Goal: Task Accomplishment & Management: Use online tool/utility

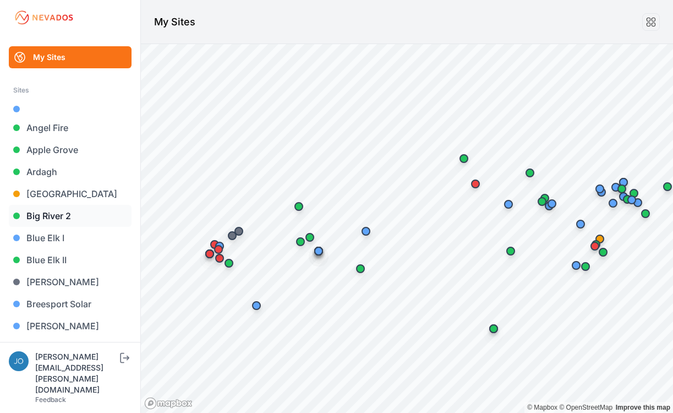
click at [42, 211] on link "Big River 2" at bounding box center [70, 216] width 123 height 22
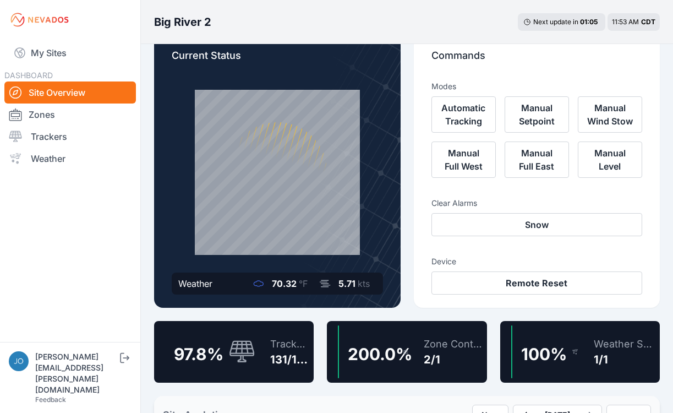
scroll to position [36, 0]
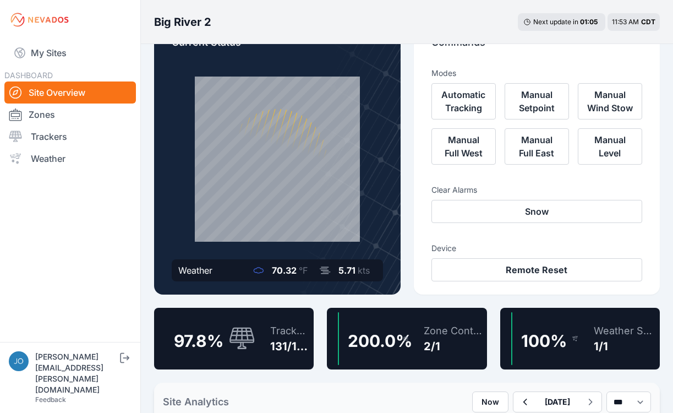
click at [255, 327] on icon at bounding box center [242, 339] width 26 height 24
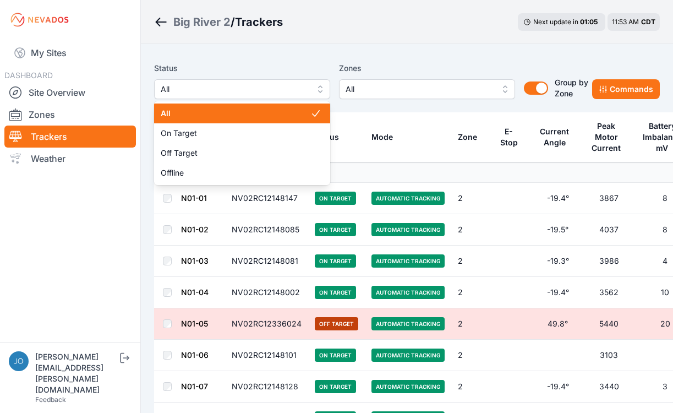
click at [257, 91] on span "All" at bounding box center [235, 89] width 148 height 13
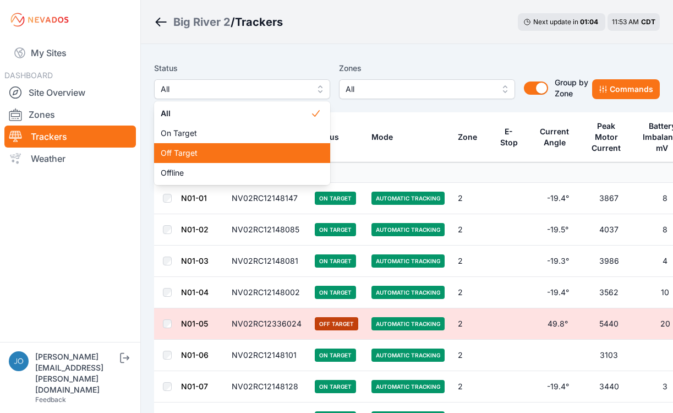
click at [244, 152] on span "Off Target" at bounding box center [236, 153] width 150 height 11
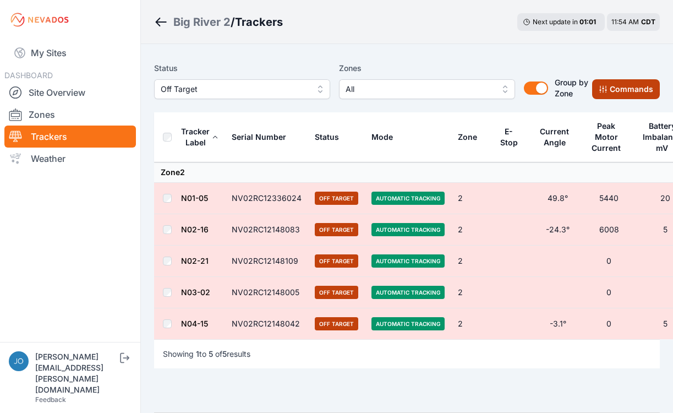
click at [635, 92] on button "Commands" at bounding box center [627, 89] width 68 height 20
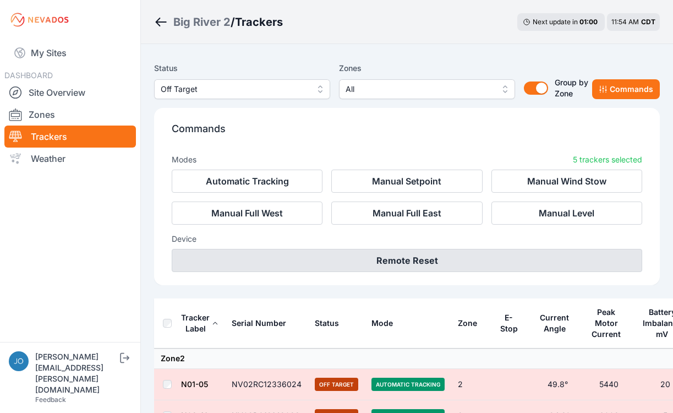
click at [366, 265] on button "Remote Reset" at bounding box center [407, 260] width 471 height 23
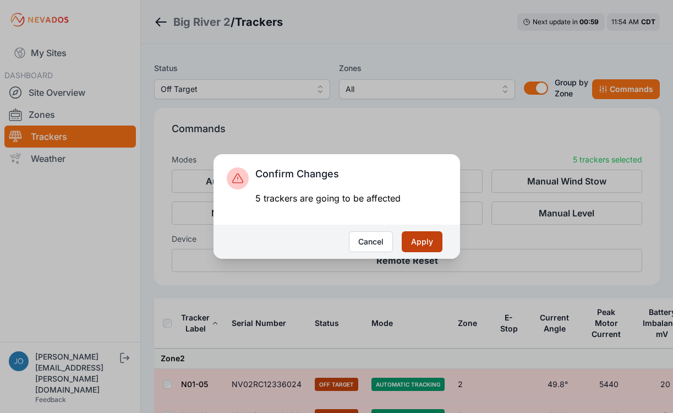
click at [416, 240] on button "Apply" at bounding box center [422, 241] width 41 height 21
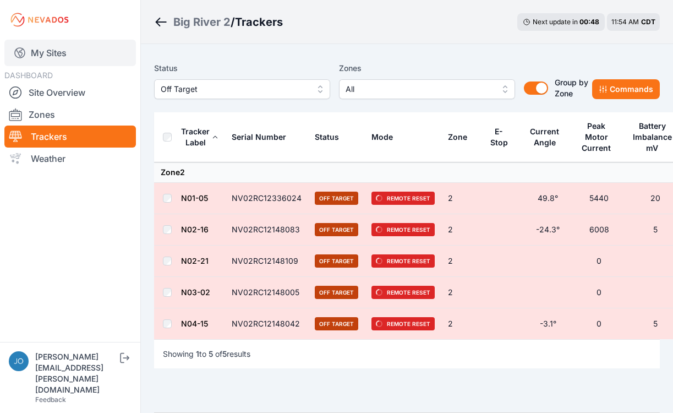
click at [44, 50] on link "My Sites" at bounding box center [70, 53] width 132 height 26
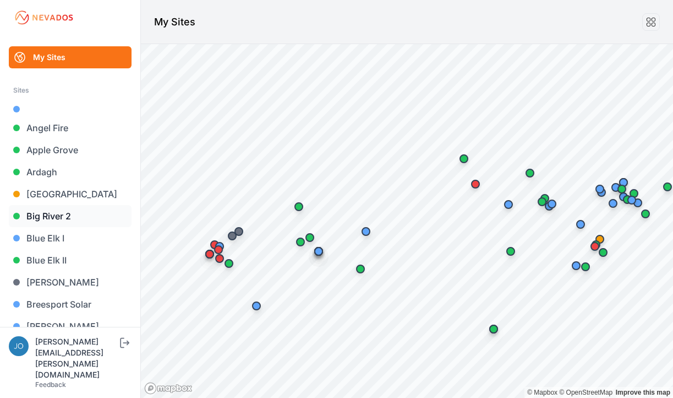
click at [56, 217] on link "Big River 2" at bounding box center [70, 216] width 123 height 22
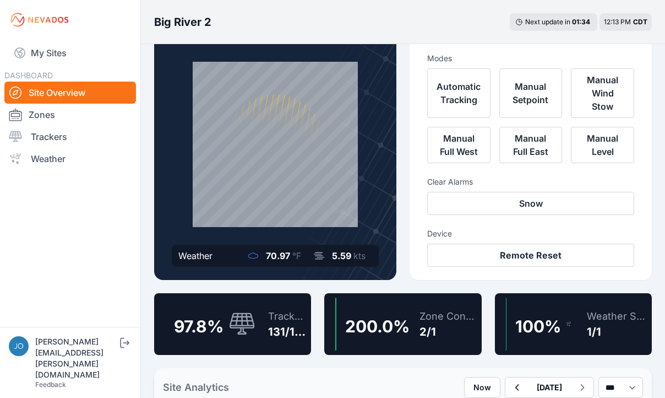
scroll to position [35, 0]
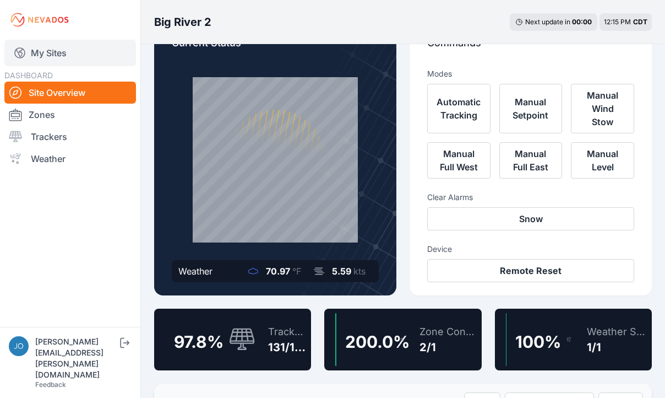
click at [50, 54] on link "My Sites" at bounding box center [70, 53] width 132 height 26
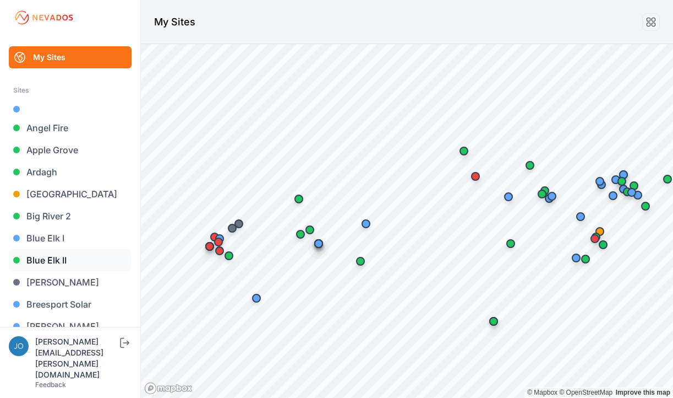
click at [44, 259] on link "Blue Elk II" at bounding box center [70, 260] width 123 height 22
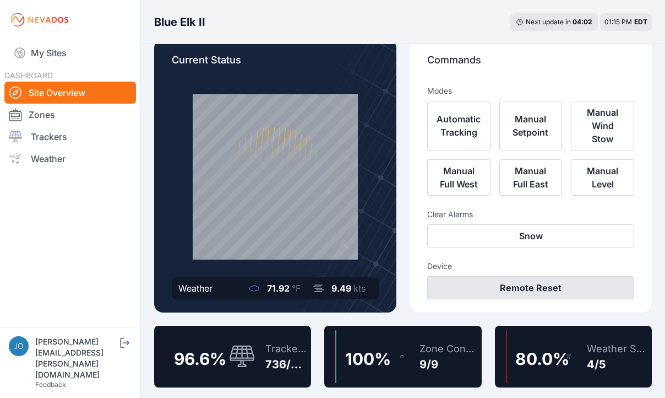
scroll to position [20, 0]
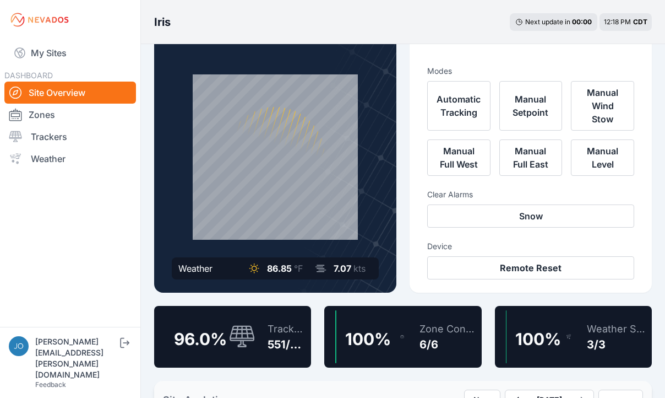
scroll to position [20, 0]
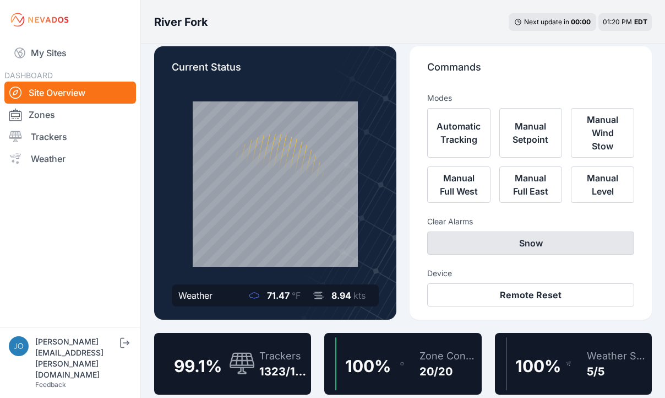
scroll to position [14, 0]
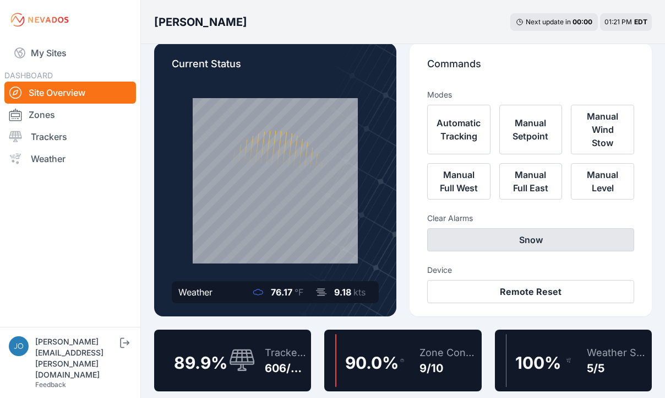
scroll to position [17, 0]
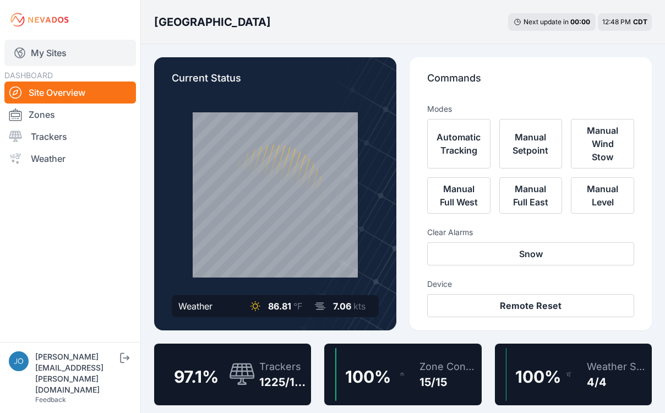
click at [37, 52] on link "My Sites" at bounding box center [70, 53] width 132 height 26
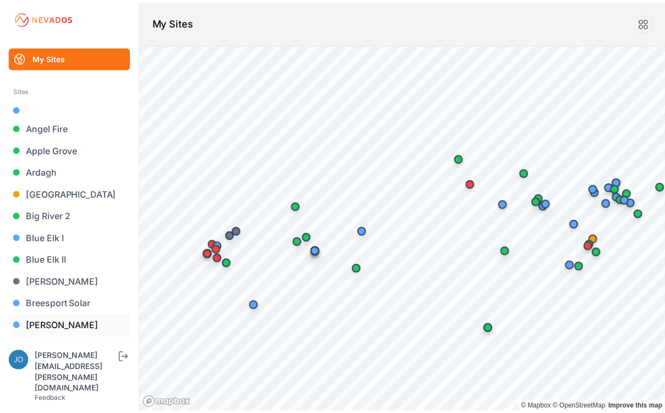
scroll to position [186, 0]
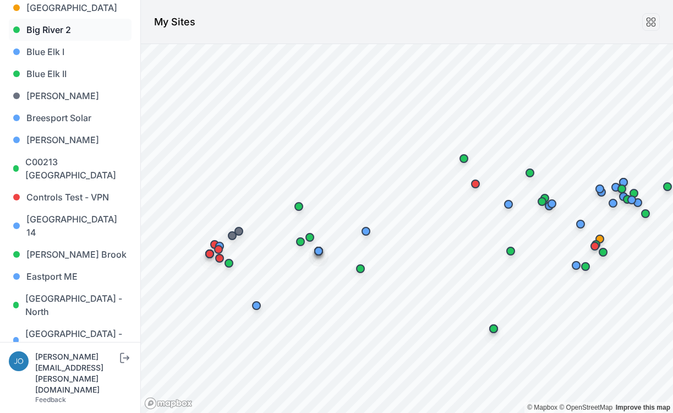
click at [57, 30] on link "Big River 2" at bounding box center [70, 30] width 123 height 22
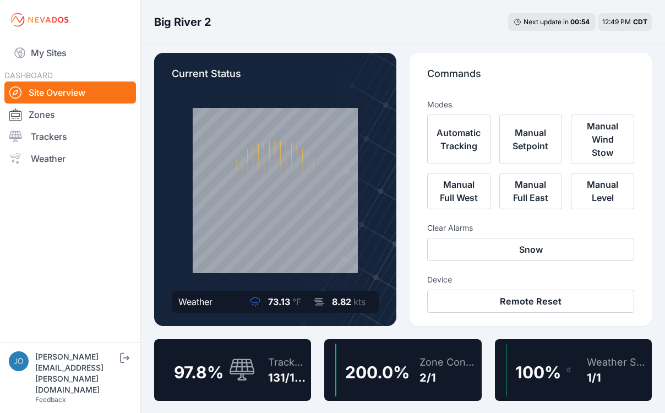
scroll to position [34, 0]
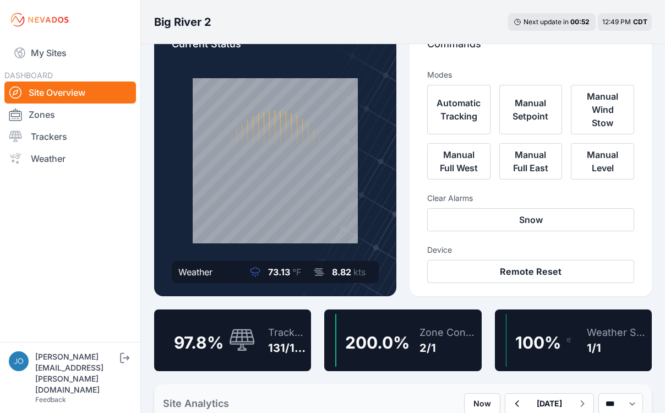
click at [413, 342] on div "Zone Controllers 2/1" at bounding box center [443, 340] width 69 height 53
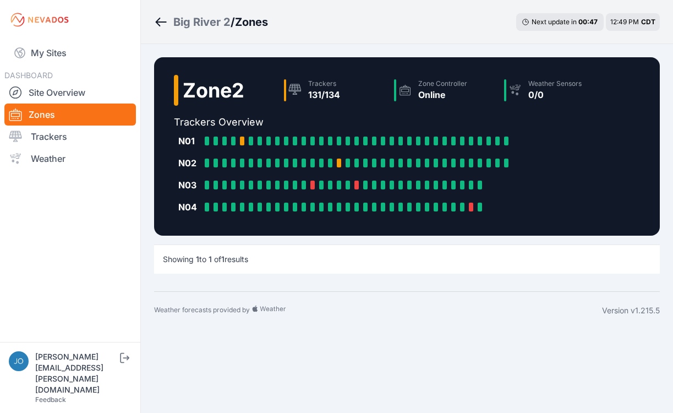
click at [199, 22] on div "Big River 2" at bounding box center [201, 21] width 57 height 15
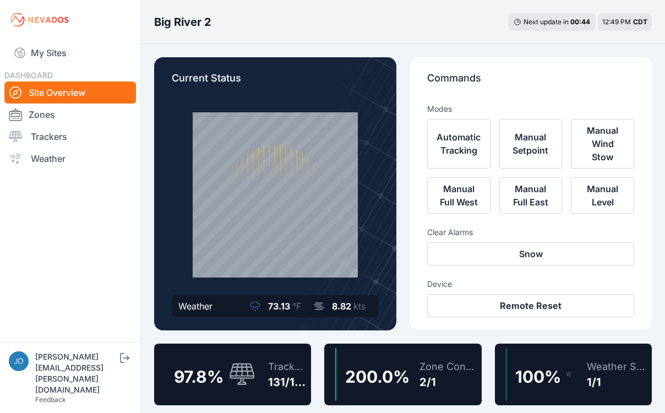
click at [289, 371] on div "Trackers" at bounding box center [287, 366] width 39 height 15
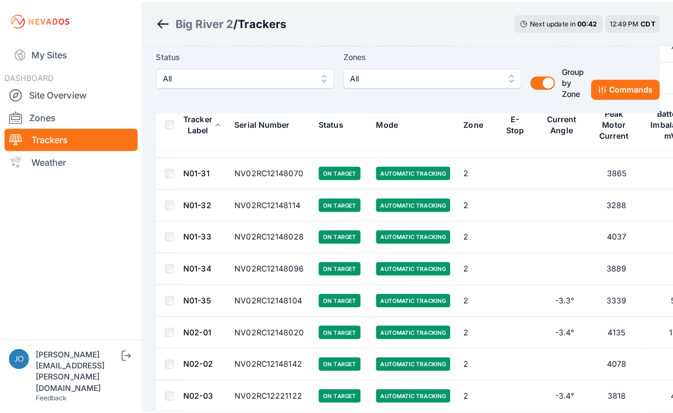
scroll to position [1907, 0]
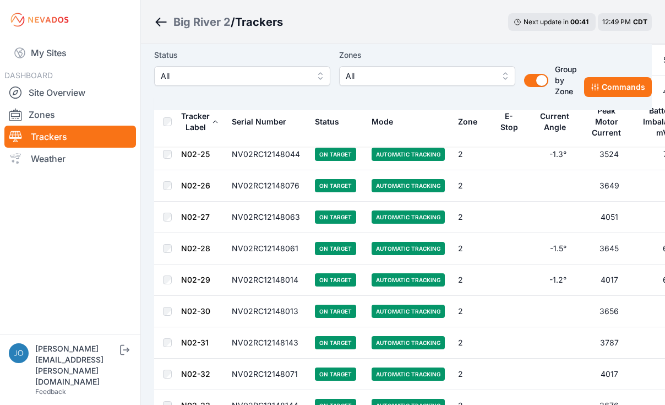
click at [264, 81] on span "All" at bounding box center [235, 75] width 148 height 13
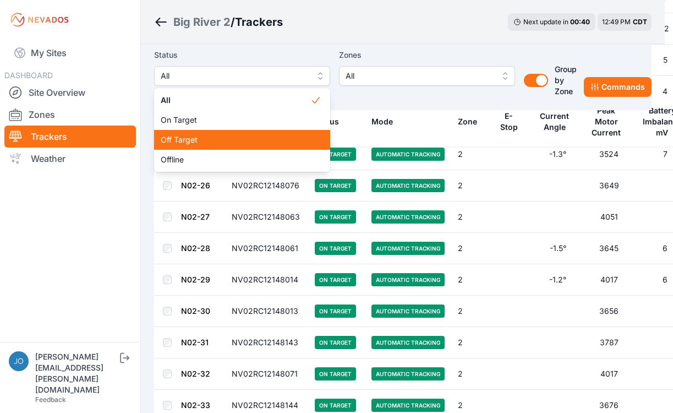
click at [231, 139] on span "Off Target" at bounding box center [236, 139] width 150 height 11
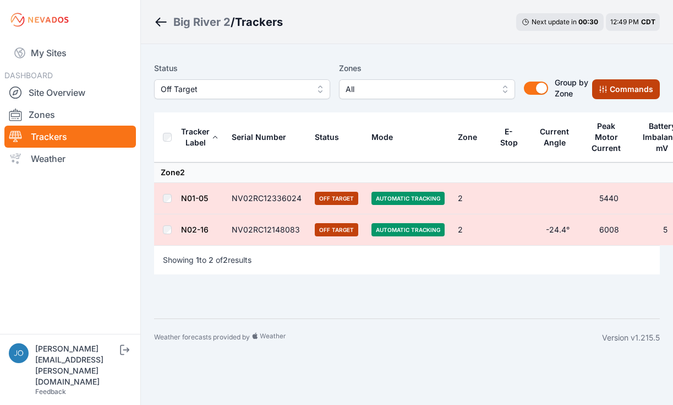
click at [621, 94] on button "Commands" at bounding box center [627, 89] width 68 height 20
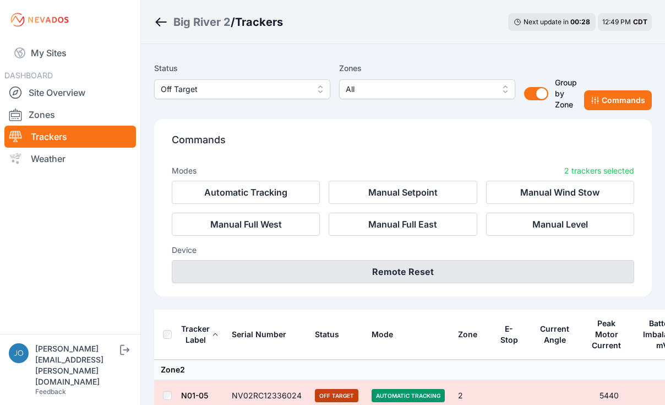
click at [419, 260] on button "Remote Reset" at bounding box center [403, 271] width 463 height 23
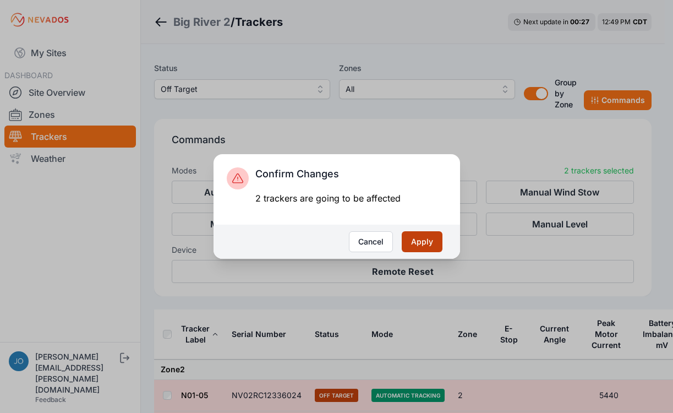
click at [430, 241] on button "Apply" at bounding box center [422, 241] width 41 height 21
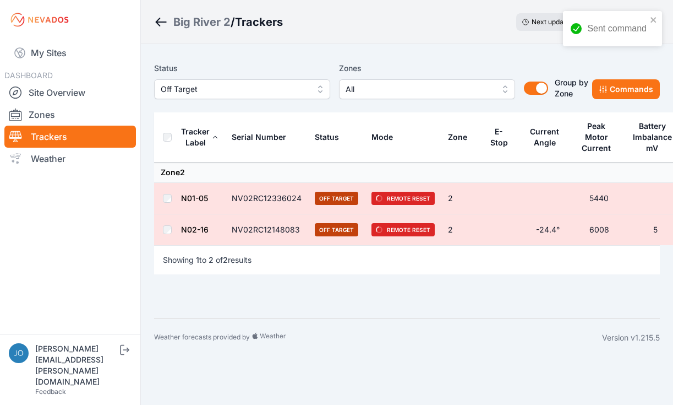
click at [184, 78] on div "Status Off Target" at bounding box center [242, 80] width 176 height 37
click at [190, 90] on span "Off Target" at bounding box center [235, 89] width 148 height 13
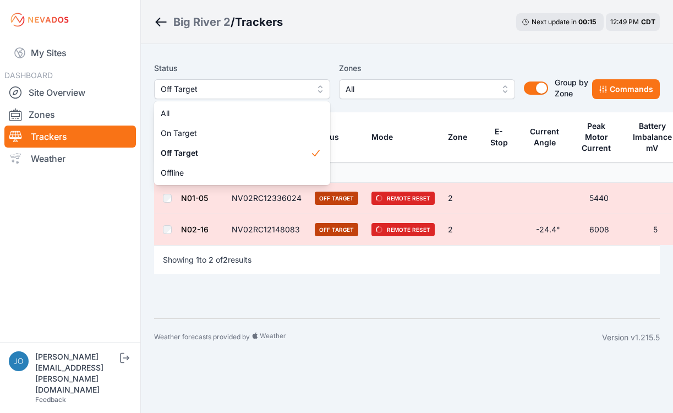
click at [192, 71] on div "Status Off Target All On Target Off Target Offline" at bounding box center [242, 80] width 176 height 37
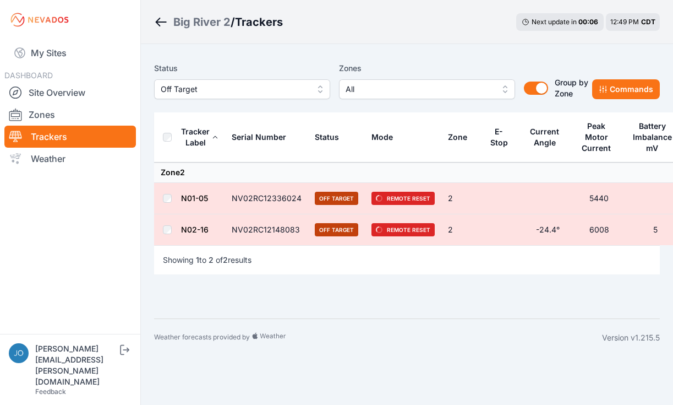
click at [199, 21] on div "Big River 2" at bounding box center [201, 21] width 57 height 15
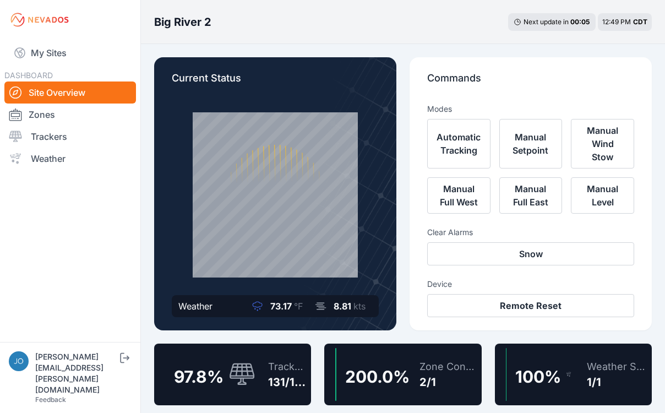
click at [289, 377] on div "131/134" at bounding box center [287, 381] width 39 height 15
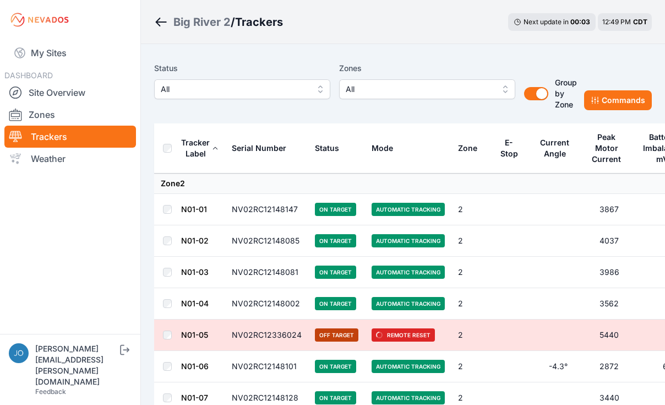
click at [205, 96] on button "All" at bounding box center [242, 89] width 176 height 20
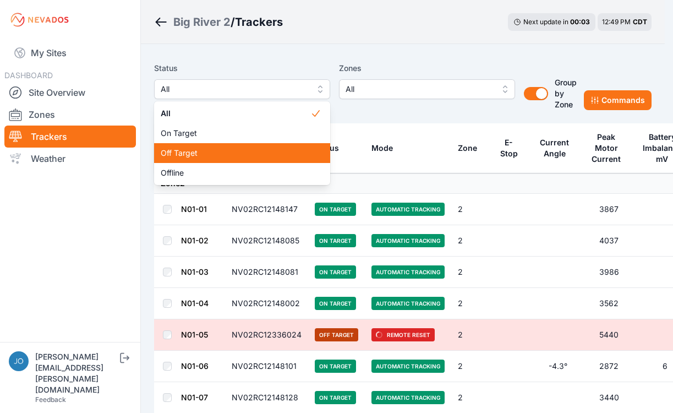
click at [217, 152] on span "Off Target" at bounding box center [236, 153] width 150 height 11
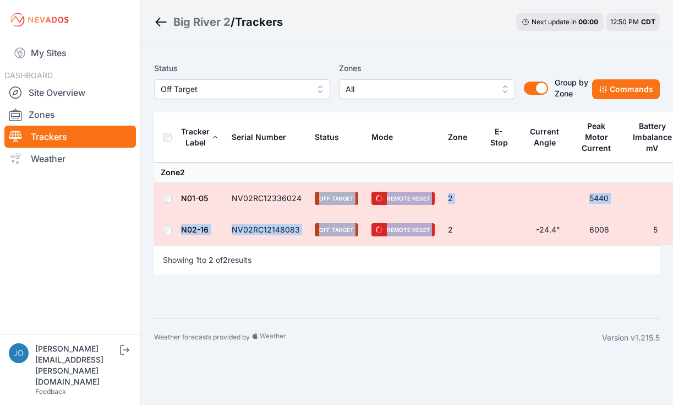
drag, startPoint x: 445, startPoint y: 232, endPoint x: 274, endPoint y: 213, distance: 171.9
click at [274, 213] on tbody "Zone 2 N01-05 NV02RC12336024 Off Target Remote Reset 2 5440 N02-16 NV02RC121480…" at bounding box center [441, 203] width 575 height 83
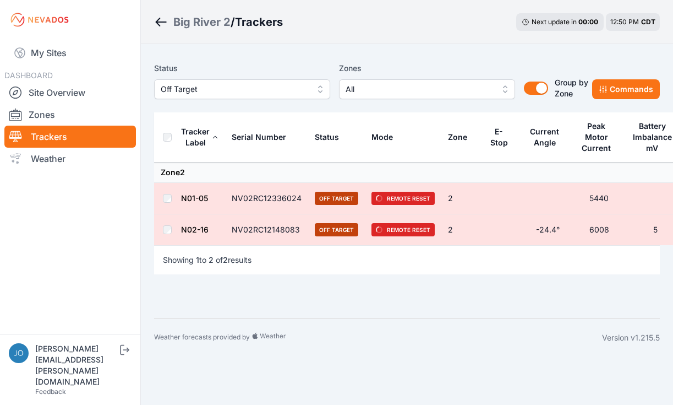
click at [510, 284] on main "Status Off Target Zones All Group by Zone Group by Zone Commands Tracker Label …" at bounding box center [407, 172] width 506 height 230
drag, startPoint x: 474, startPoint y: 237, endPoint x: 244, endPoint y: 221, distance: 229.6
click at [244, 221] on tr "N02-16 NV02RC12148083 Off Target Remote Reset 2 -24.4° 6008 5 26620" at bounding box center [441, 229] width 575 height 31
click at [475, 318] on div "Weather forecasts provided by Version v1.215.5" at bounding box center [407, 337] width 506 height 38
click at [187, 199] on link "N01-05" at bounding box center [194, 197] width 27 height 9
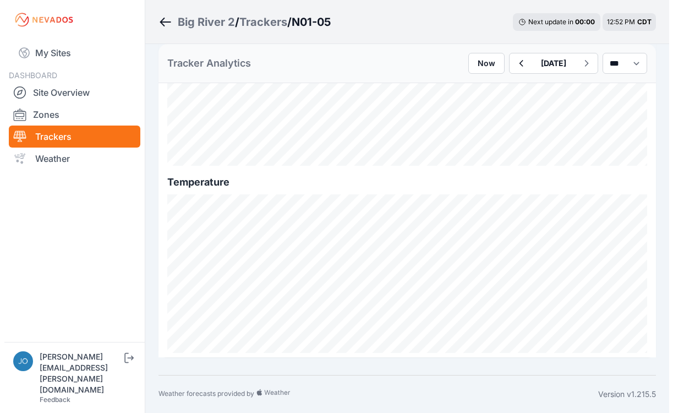
scroll to position [1531, 0]
